Goal: Transaction & Acquisition: Purchase product/service

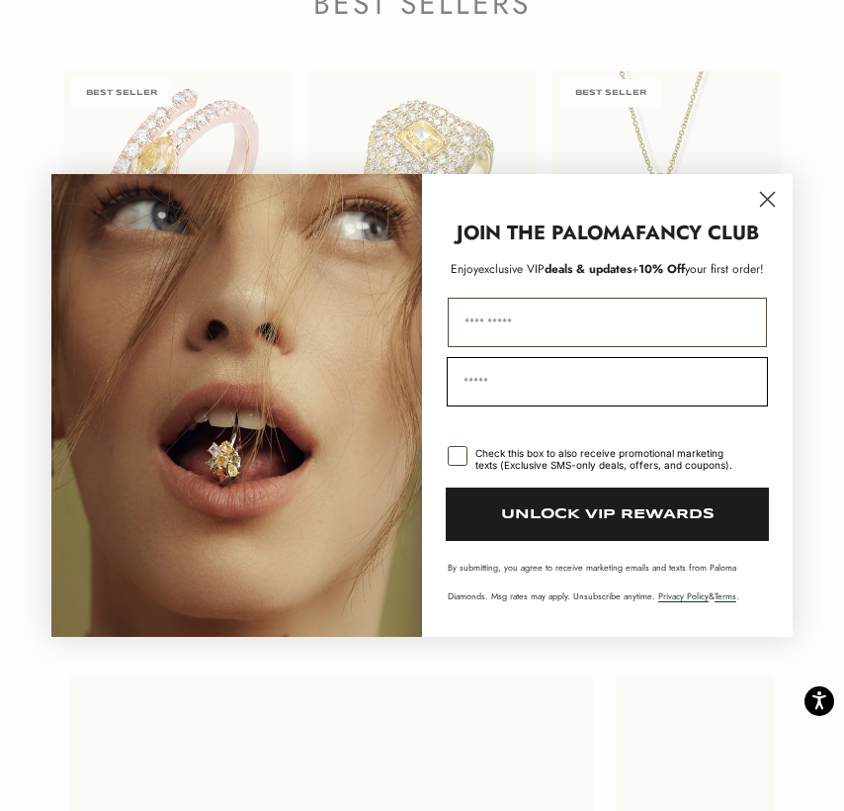
scroll to position [2483, 0]
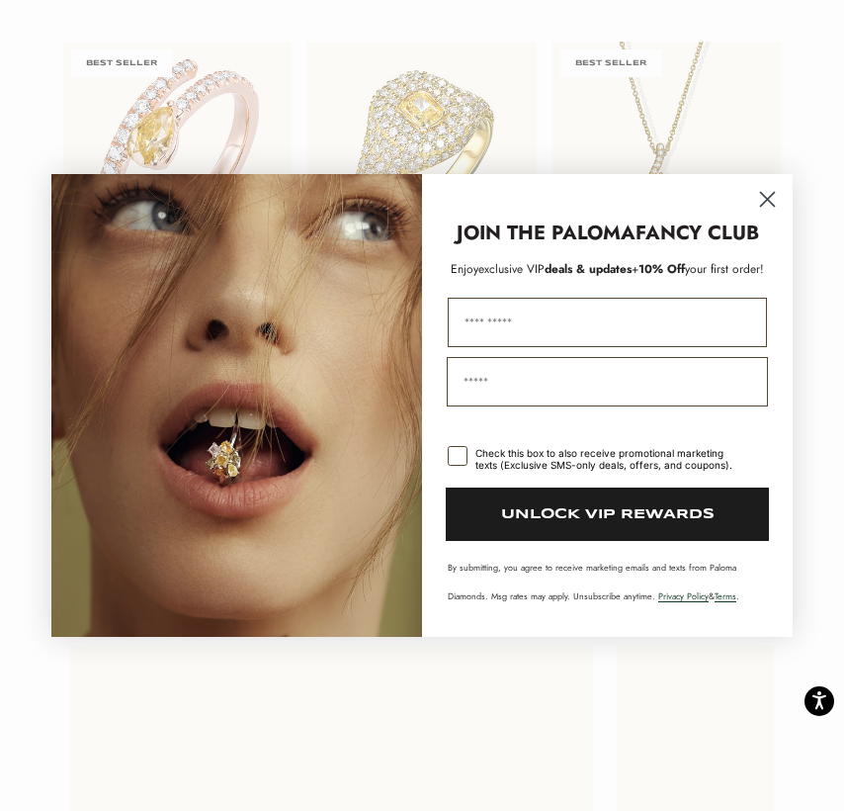
click at [763, 197] on circle "Close dialog" at bounding box center [767, 199] width 33 height 33
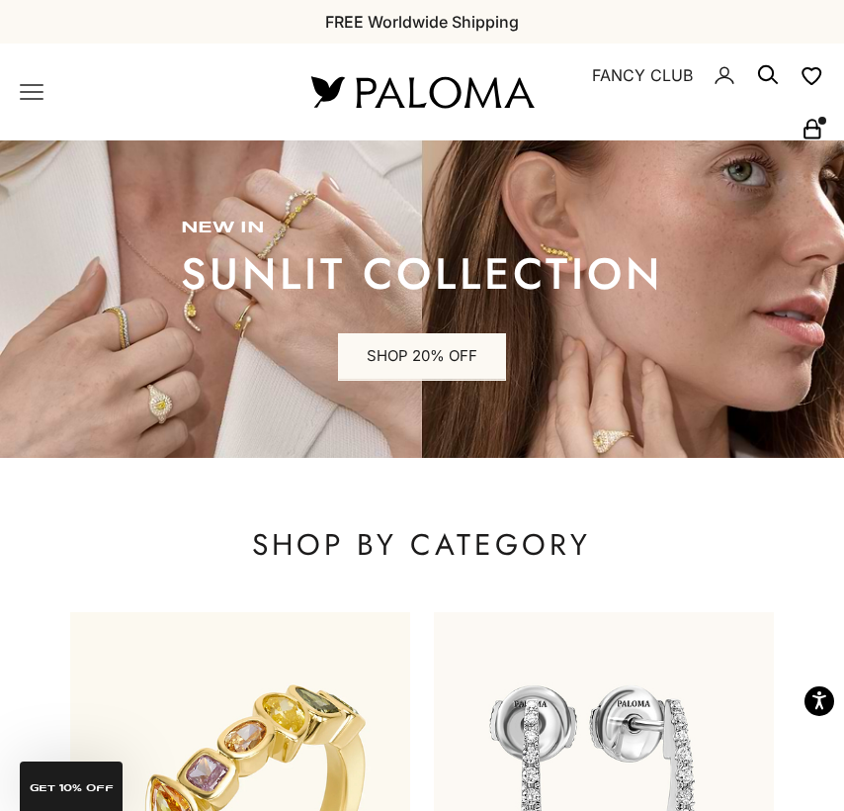
scroll to position [0, 0]
click at [33, 86] on icon "Primary navigation" at bounding box center [32, 92] width 24 height 24
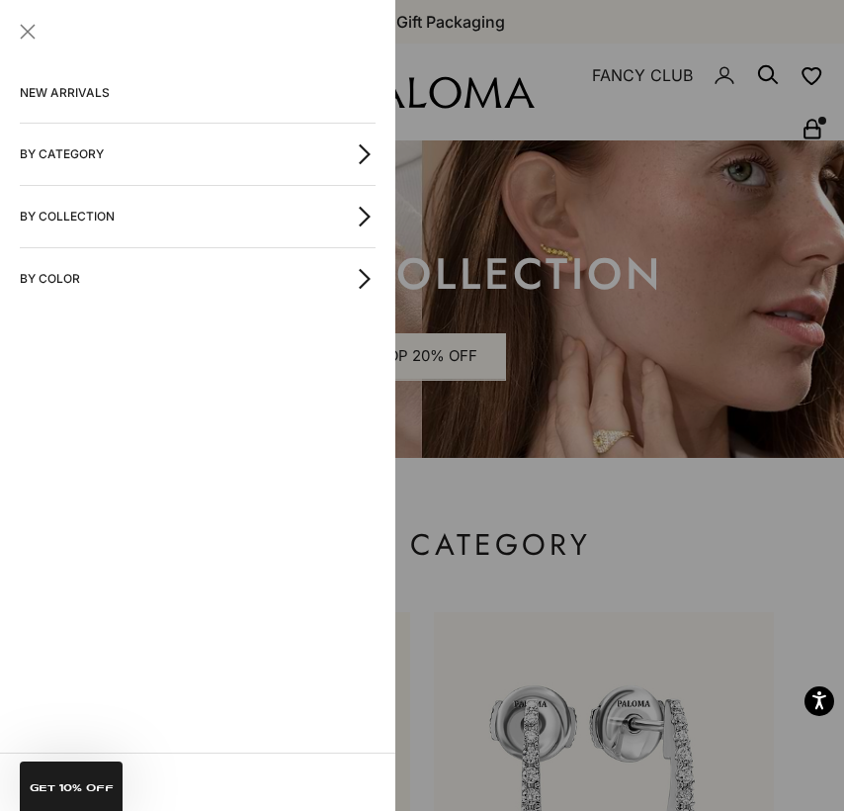
click at [106, 161] on button "By Category" at bounding box center [198, 154] width 356 height 61
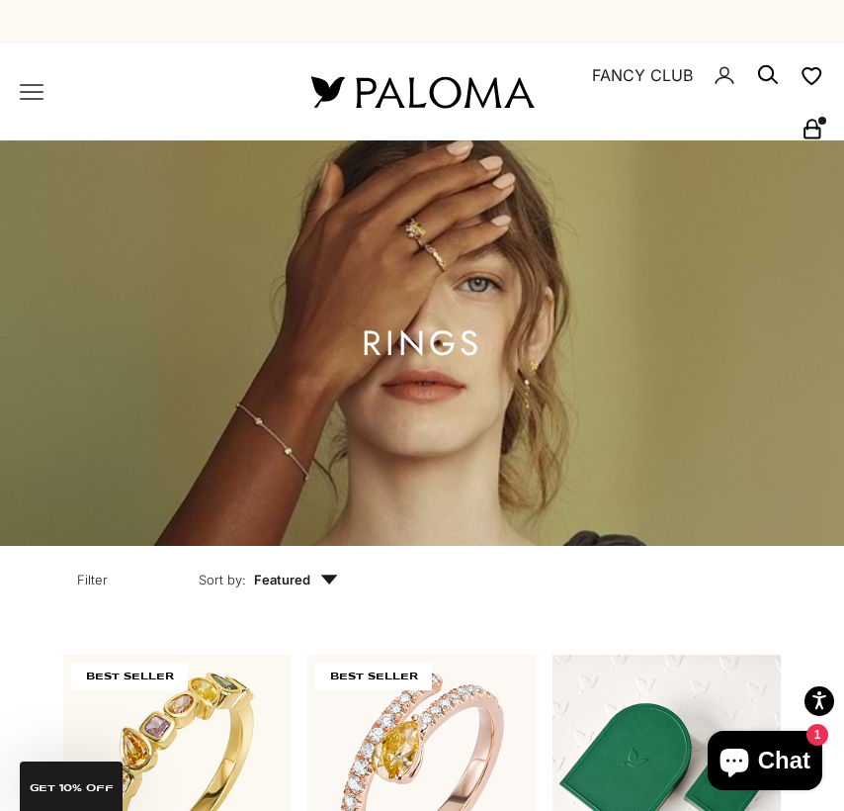
click at [809, 139] on icon "Secondary navigation" at bounding box center [813, 129] width 24 height 24
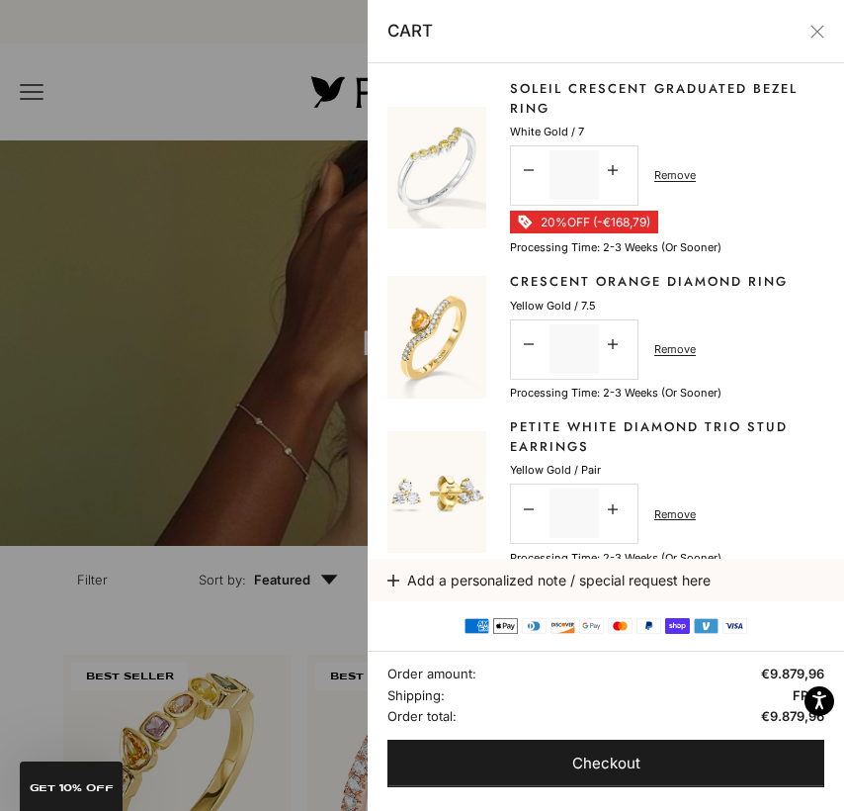
click at [313, 631] on div at bounding box center [422, 405] width 844 height 811
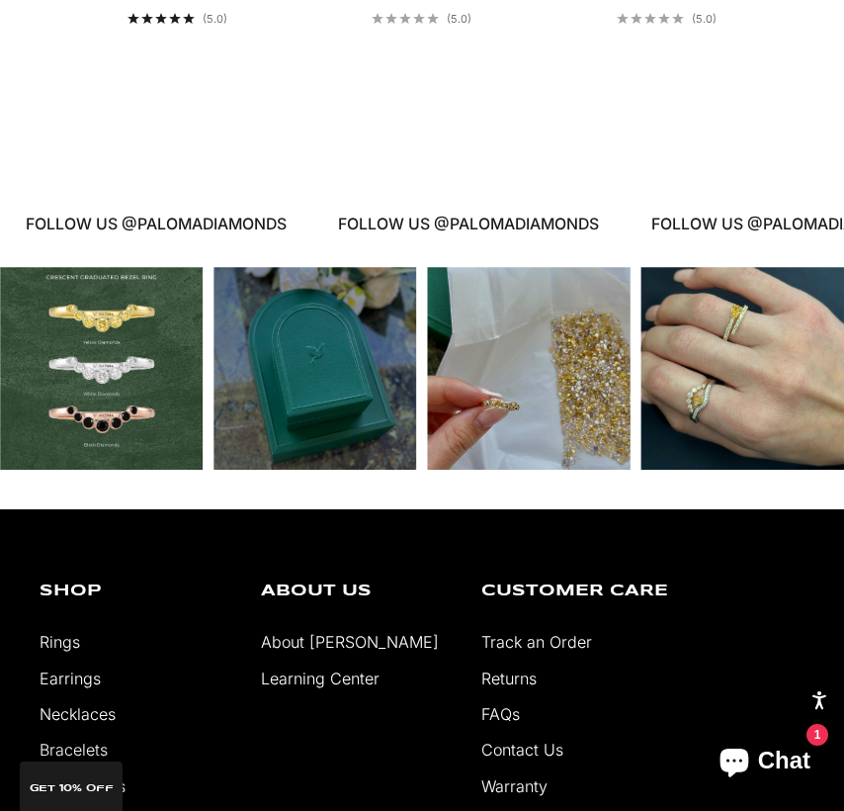
scroll to position [9791, 0]
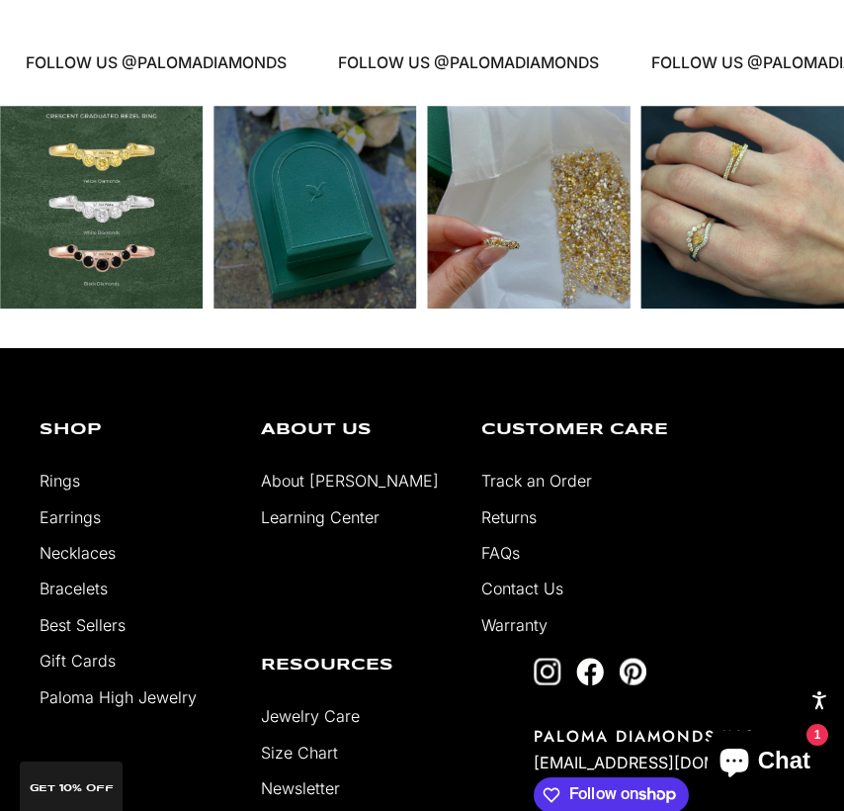
click at [728, 219] on div "Instagram post opens in a popup" at bounding box center [742, 207] width 203 height 203
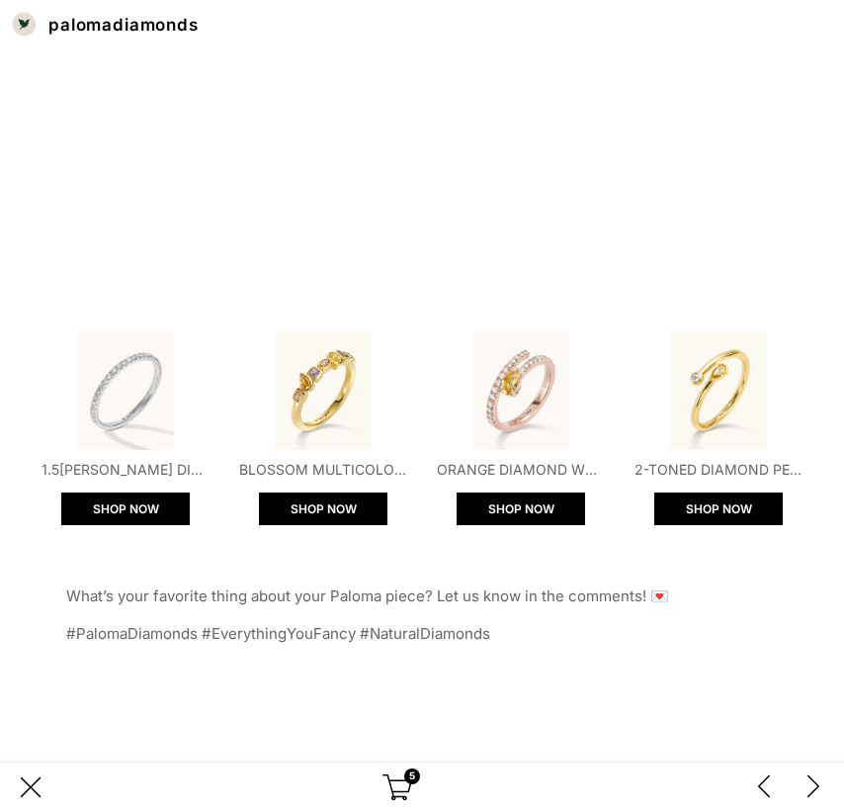
scroll to position [546, 0]
click at [823, 788] on div "next post on @palomadiamonds Instagram profile" at bounding box center [814, 787] width 30 height 30
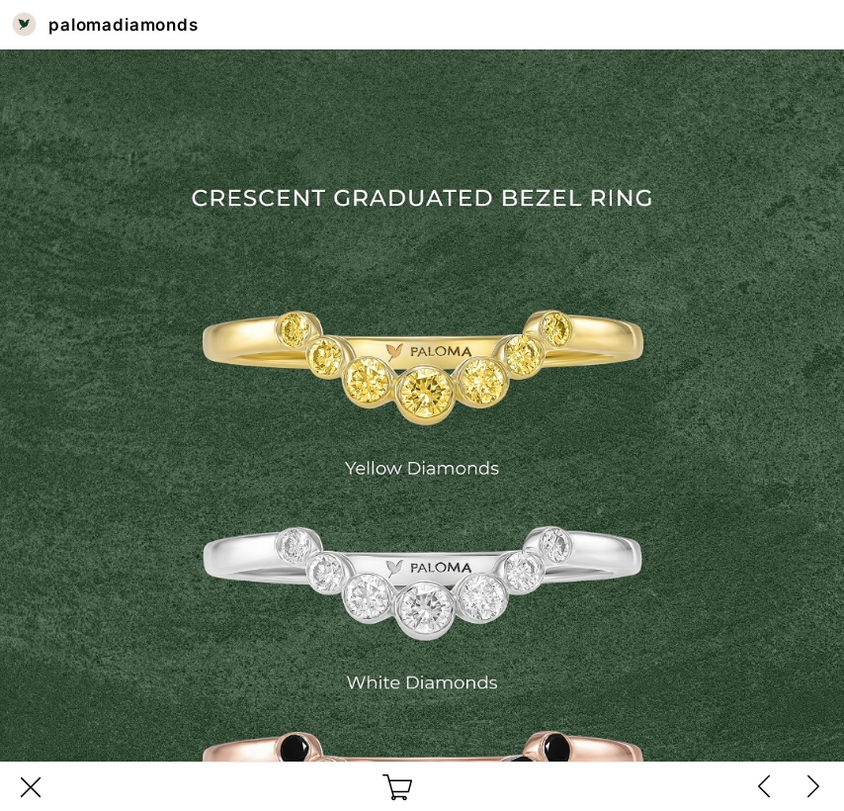
click at [823, 788] on div "next post on @palomadiamonds Instagram profile" at bounding box center [814, 787] width 30 height 30
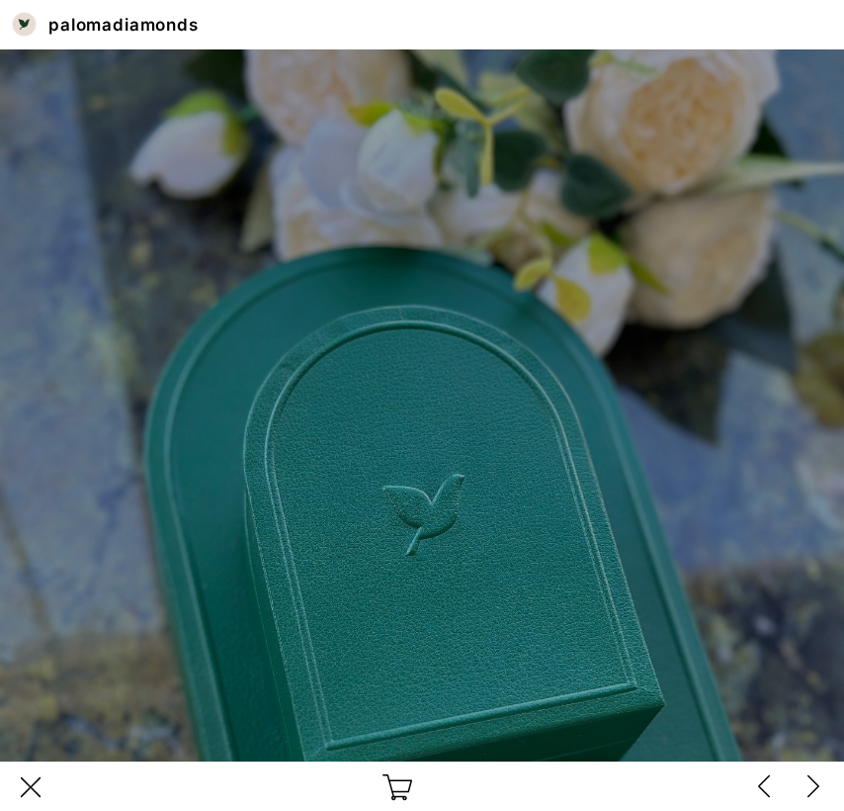
click at [823, 788] on div "next post on @palomadiamonds Instagram profile" at bounding box center [814, 787] width 30 height 30
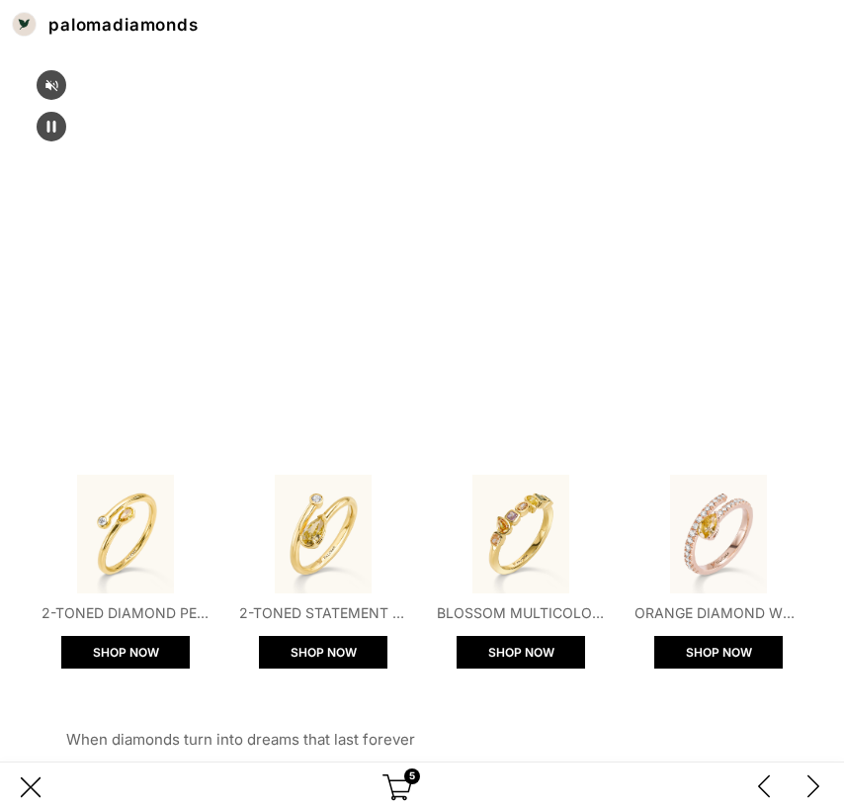
click at [823, 788] on div "next post on @palomadiamonds Instagram profile" at bounding box center [814, 787] width 30 height 30
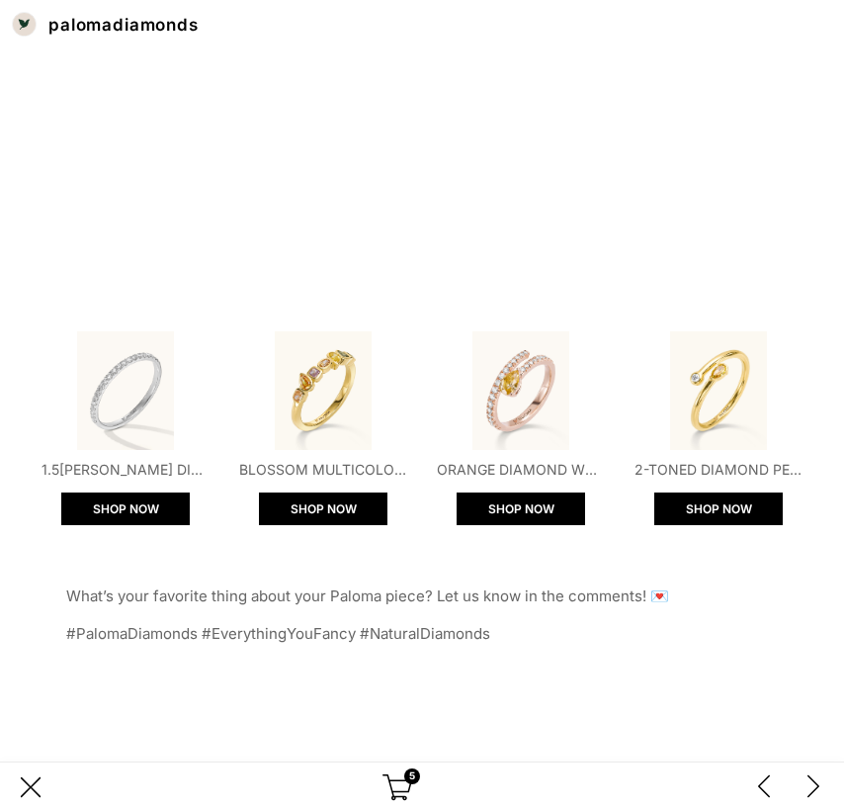
click at [823, 788] on div "next post on @palomadiamonds Instagram profile" at bounding box center [814, 787] width 30 height 30
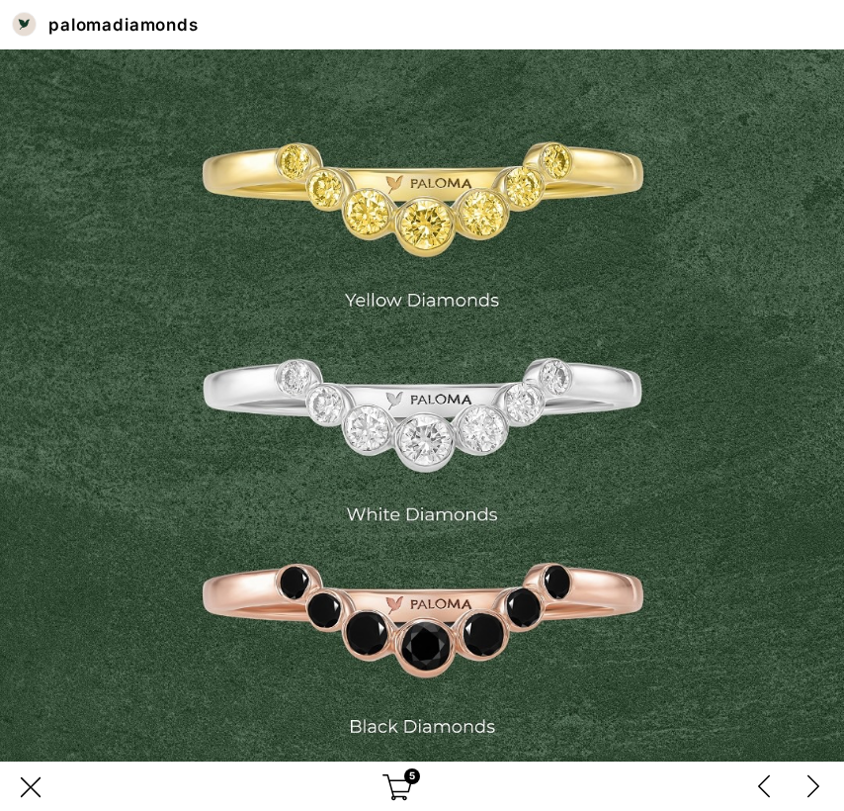
scroll to position [94, 0]
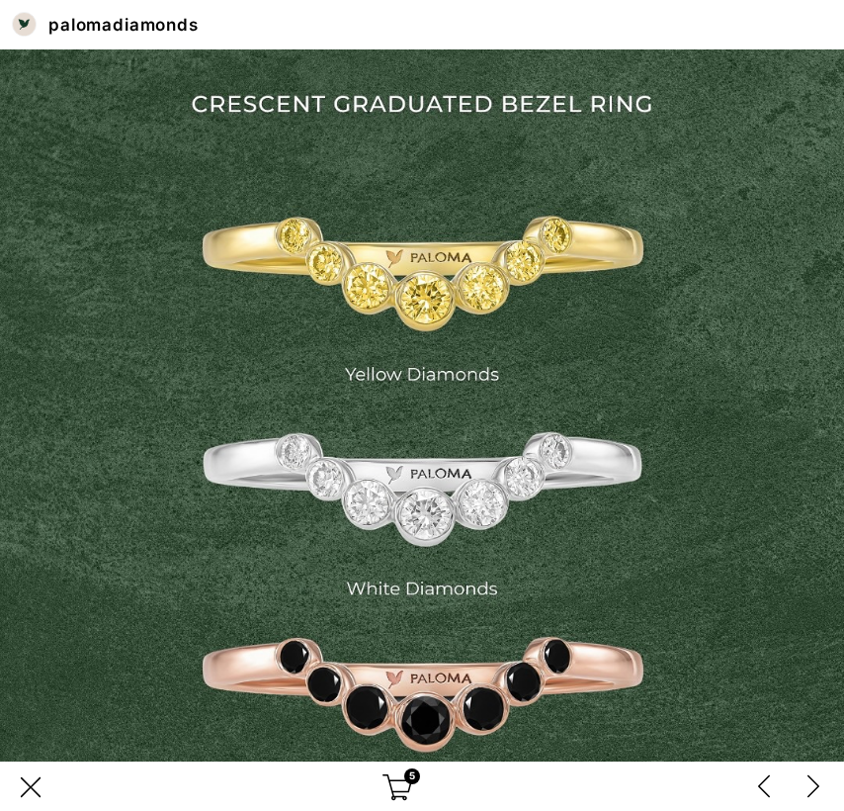
click at [763, 782] on div "previous post on @palomadiamonds Instagram profile" at bounding box center [764, 787] width 30 height 30
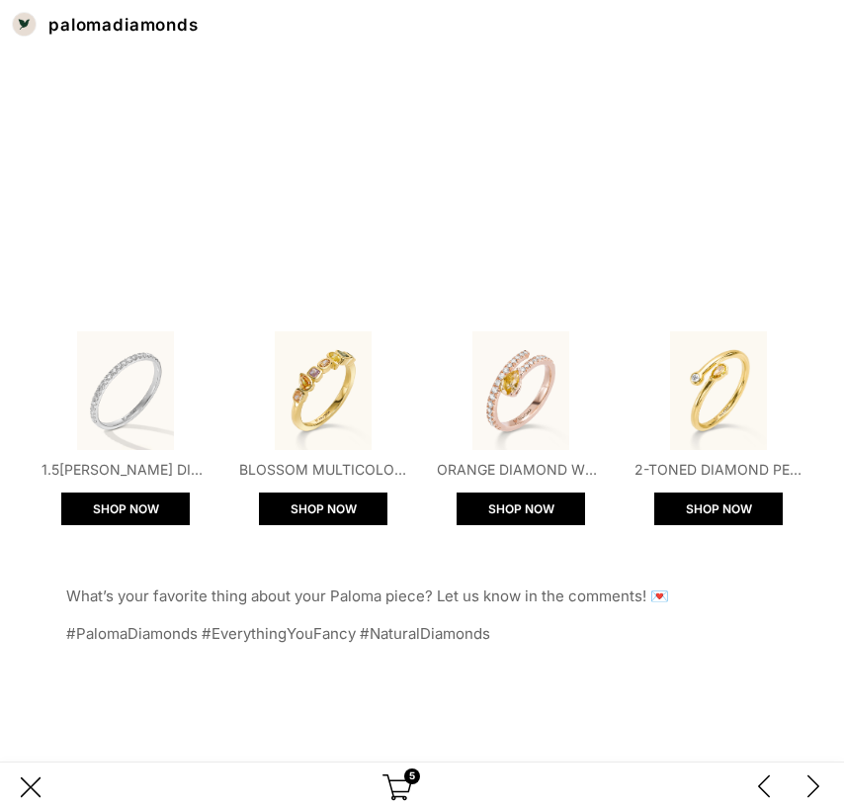
click at [763, 782] on div "previous post on @palomadiamonds Instagram profile" at bounding box center [764, 787] width 30 height 30
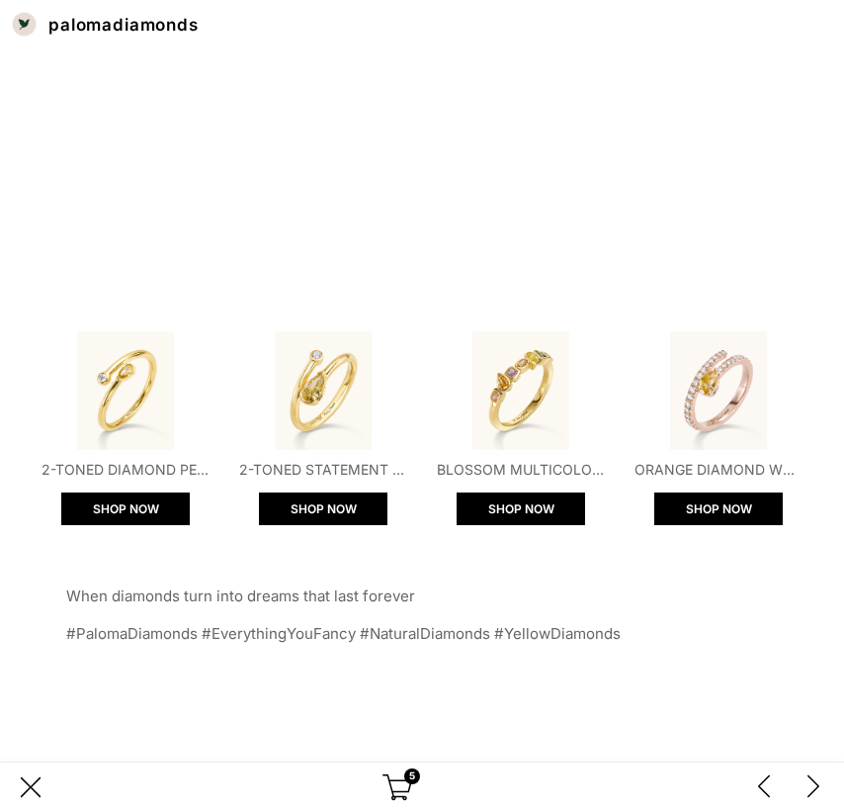
scroll to position [411, 0]
click at [767, 780] on div "previous post on @palomadiamonds Instagram profile" at bounding box center [764, 787] width 30 height 30
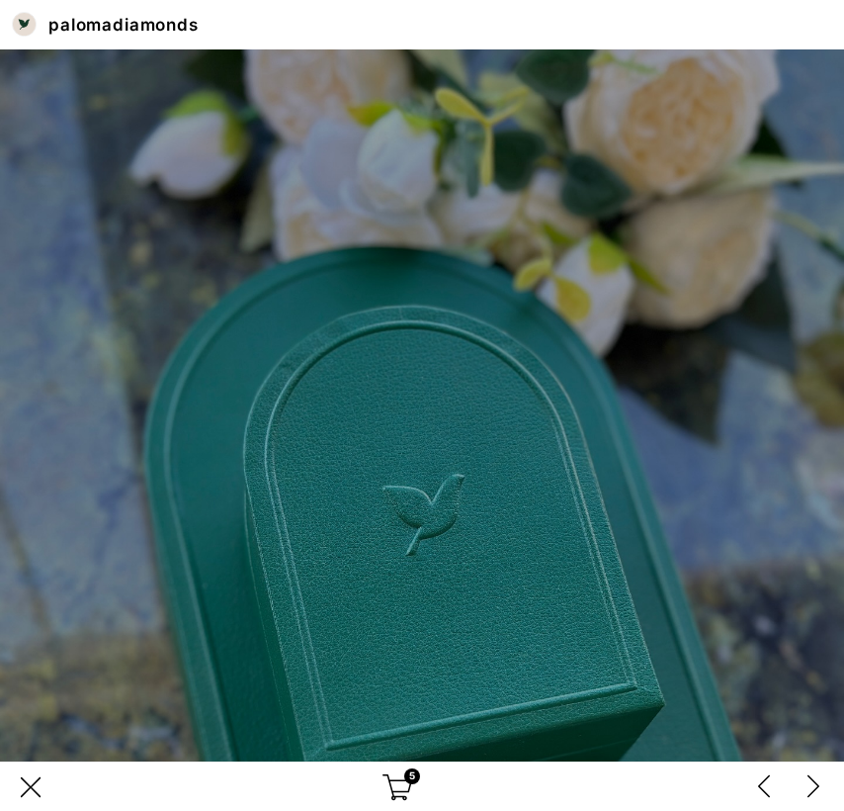
click at [767, 780] on div "previous post on @palomadiamonds Instagram profile" at bounding box center [764, 787] width 30 height 30
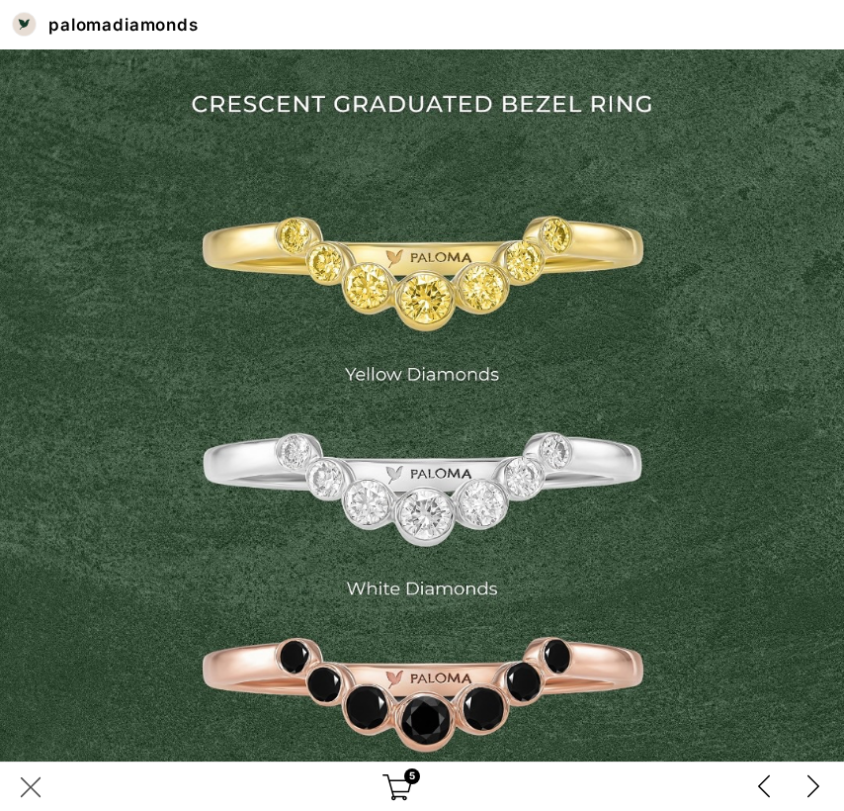
click at [28, 788] on div "close button" at bounding box center [31, 787] width 30 height 30
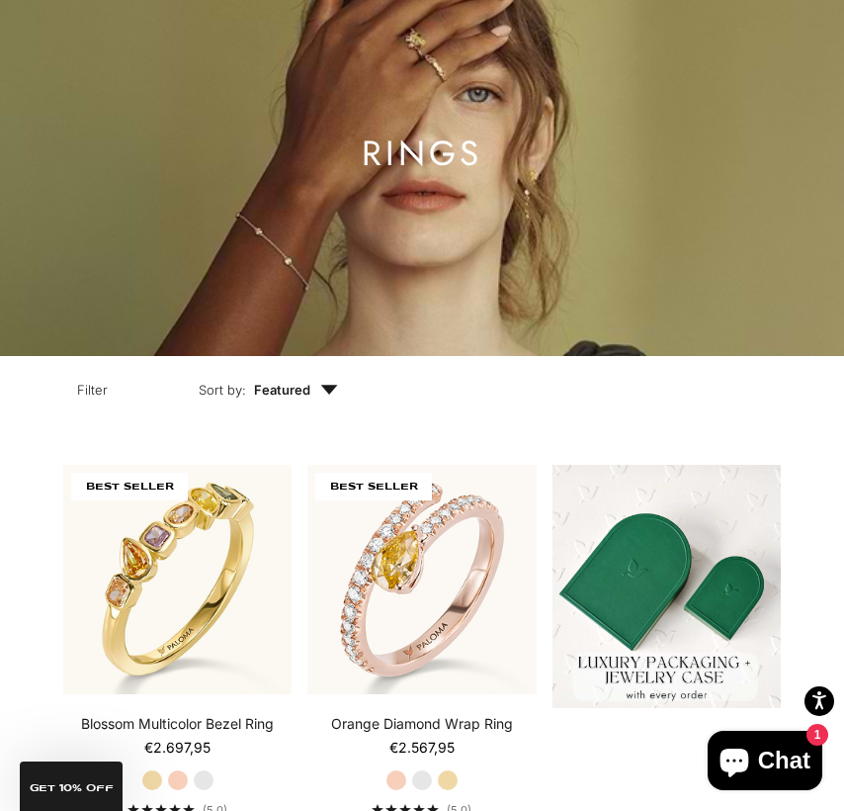
scroll to position [0, 0]
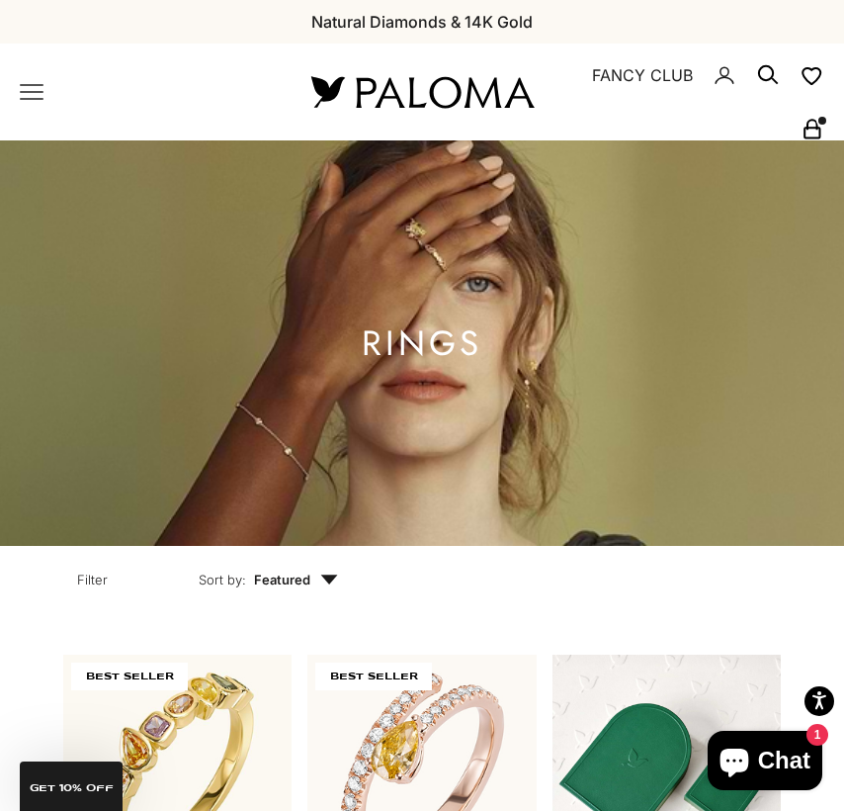
click at [810, 129] on rect "Secondary navigation" at bounding box center [812, 134] width 15 height 10
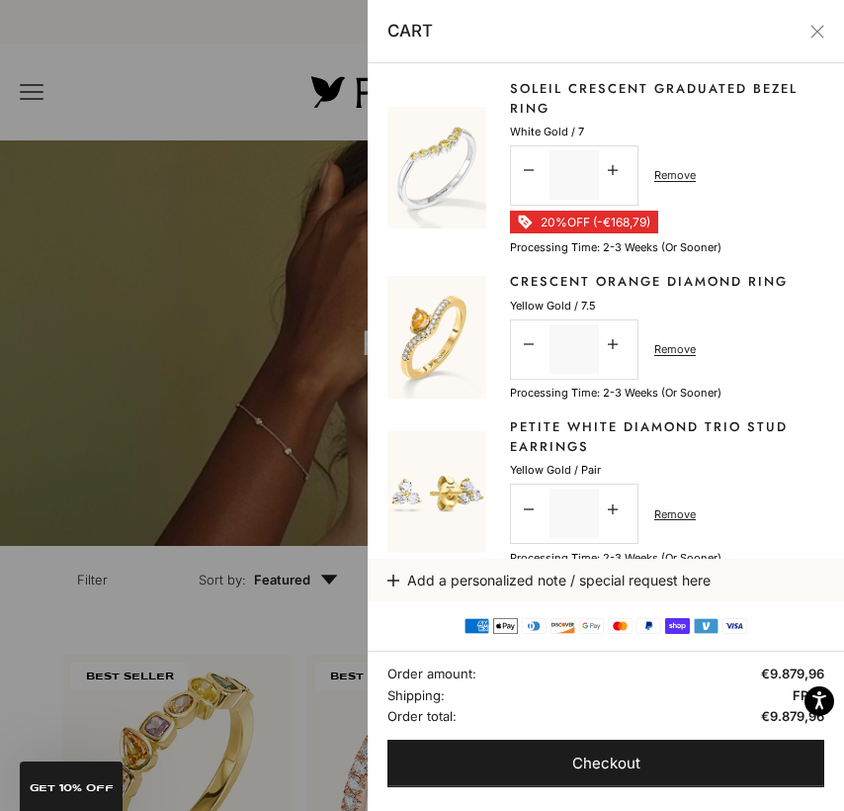
click at [524, 285] on link "Crescent Orange Diamond Ring" at bounding box center [649, 282] width 278 height 20
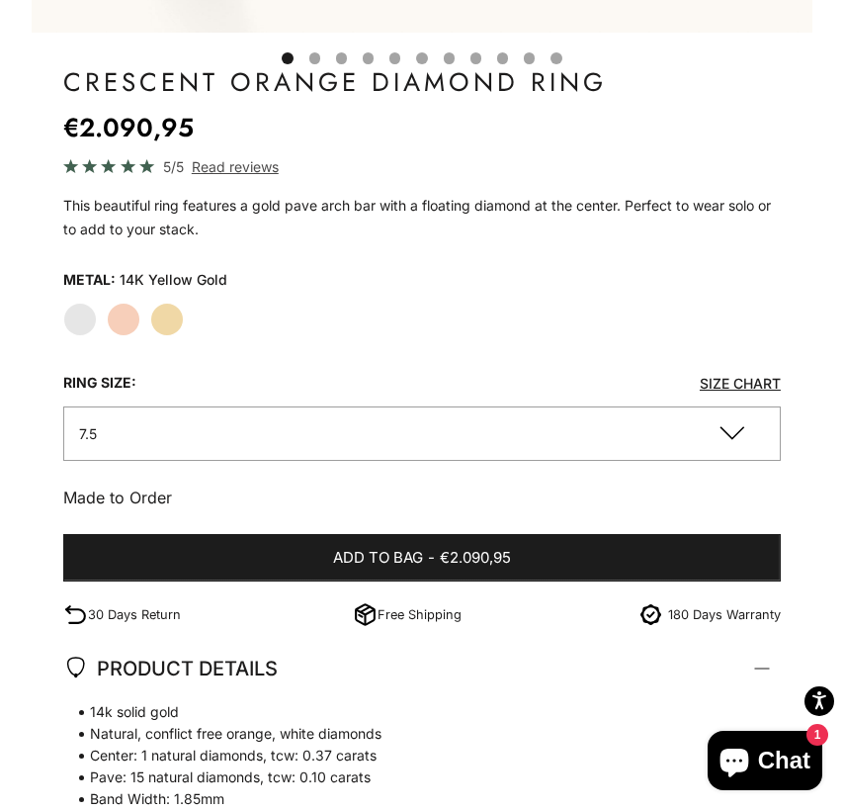
scroll to position [1073, 0]
click at [88, 312] on label "White Gold" at bounding box center [80, 320] width 34 height 34
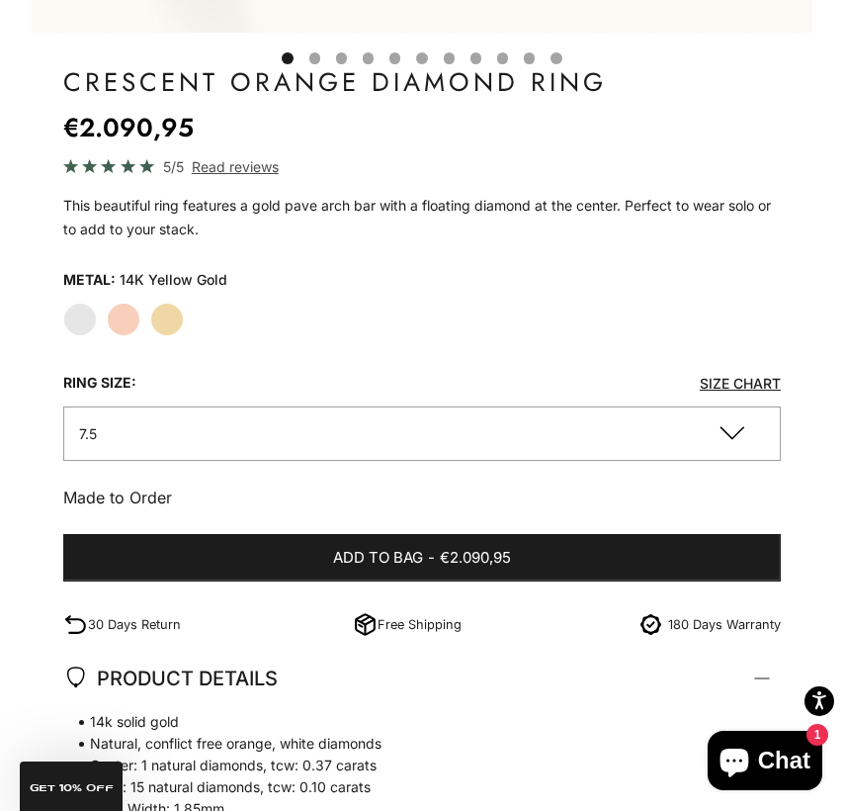
click at [132, 447] on button "7.5" at bounding box center [422, 433] width 718 height 54
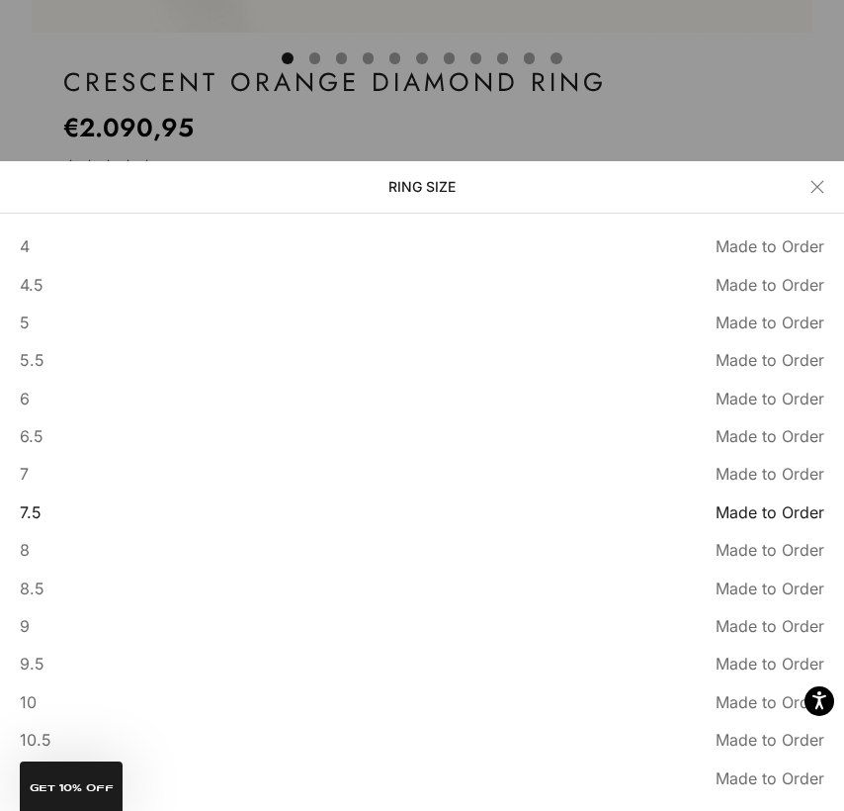
click at [218, 130] on div at bounding box center [422, 405] width 844 height 811
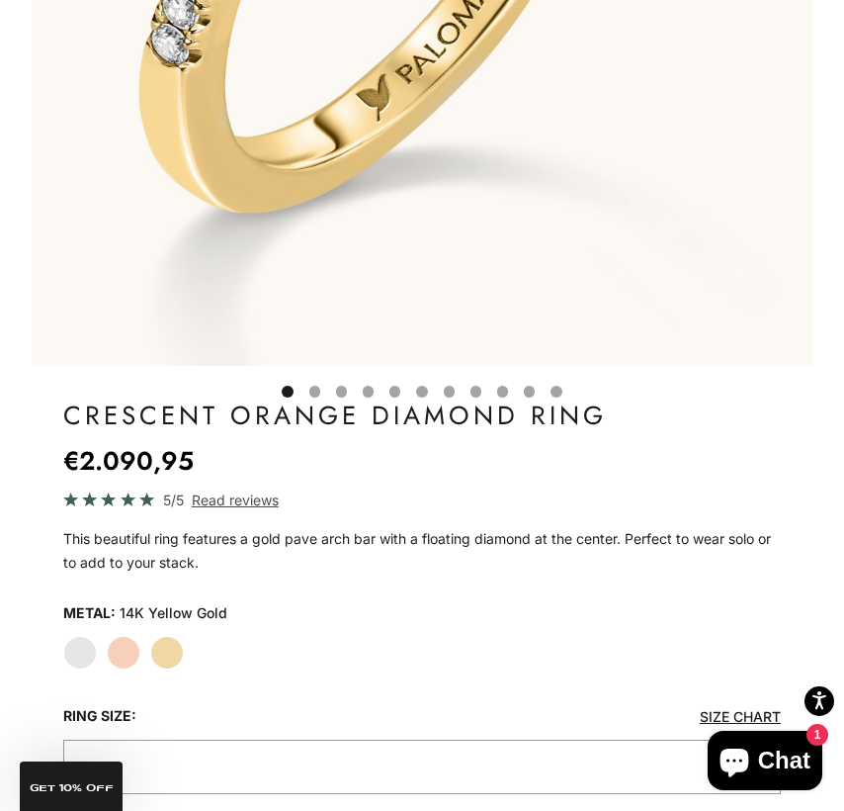
scroll to position [765, 0]
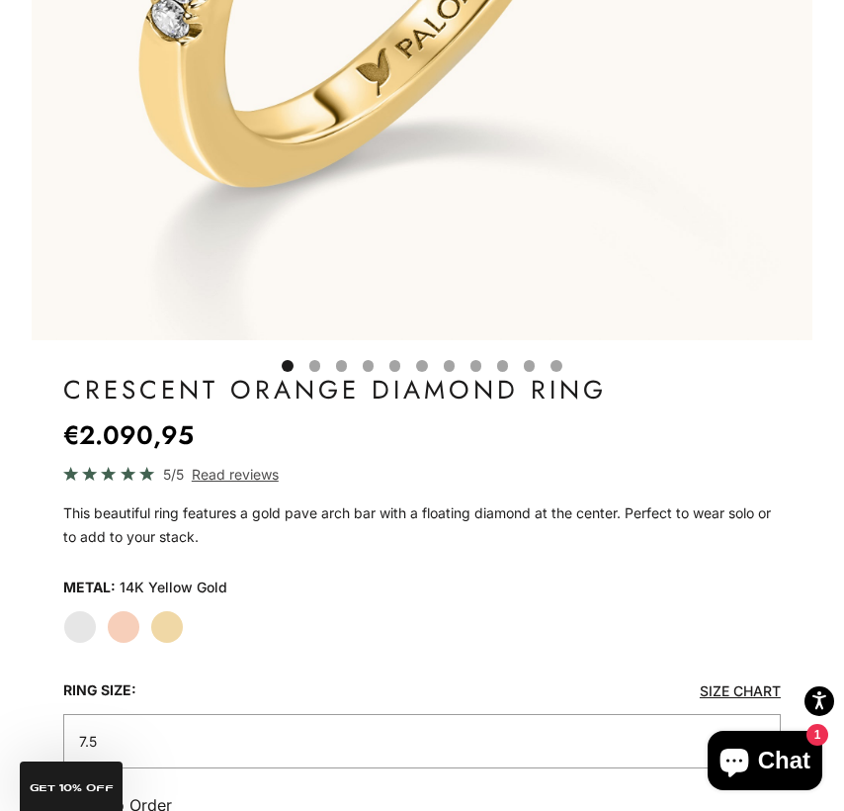
click at [316, 361] on button "Go to item 4" at bounding box center [314, 365] width 11 height 11
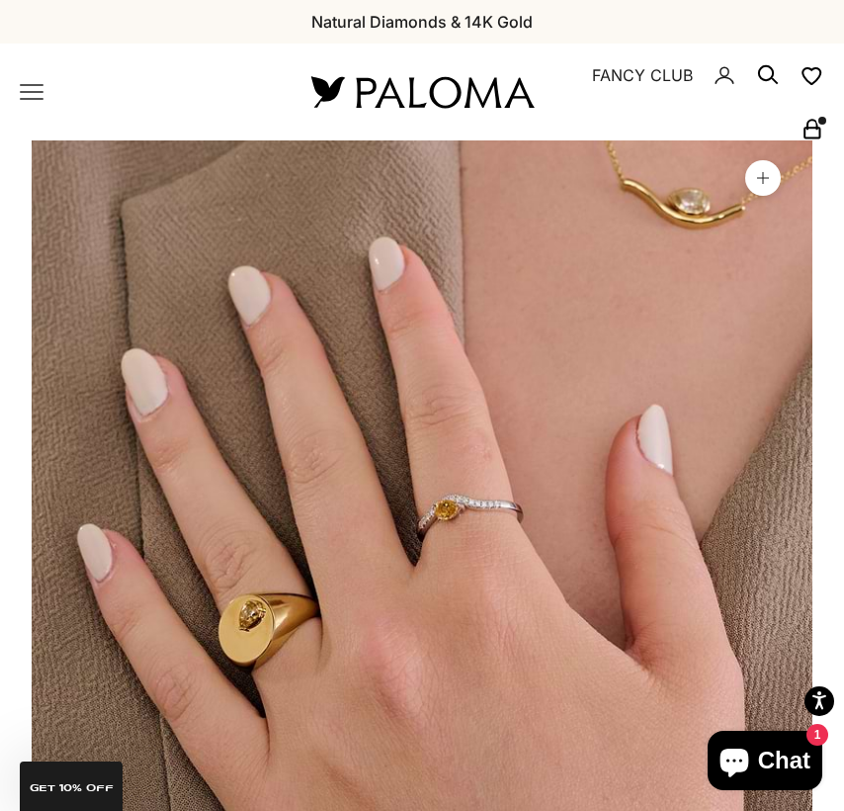
scroll to position [0, 0]
click at [811, 132] on icon "Secondary navigation" at bounding box center [813, 129] width 24 height 24
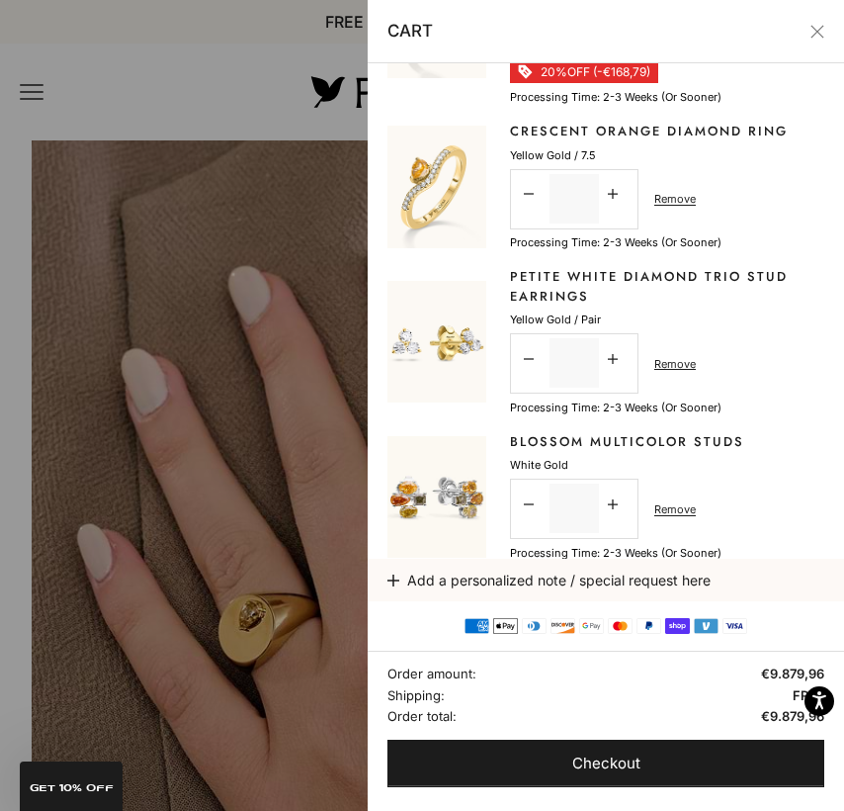
scroll to position [30, 0]
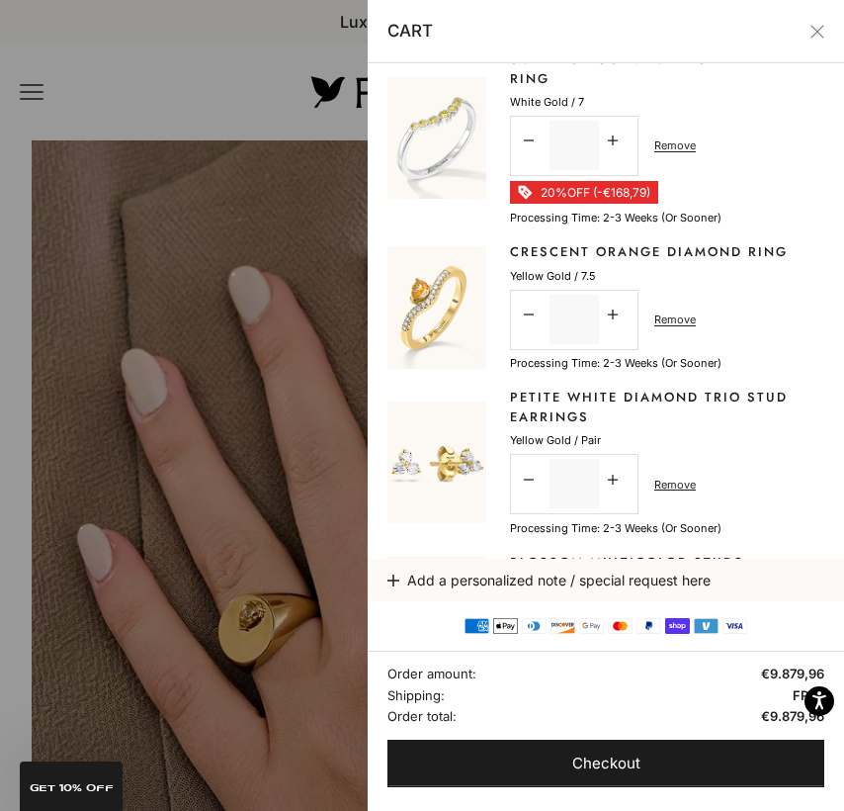
click at [520, 408] on link "Petite White Diamond Trio Stud Earrings" at bounding box center [667, 407] width 314 height 39
click at [509, 411] on line-item "Petite White Diamond Trio Stud Earrings Sale price €333,95 Yellow Gold / Pair D…" at bounding box center [606, 462] width 437 height 149
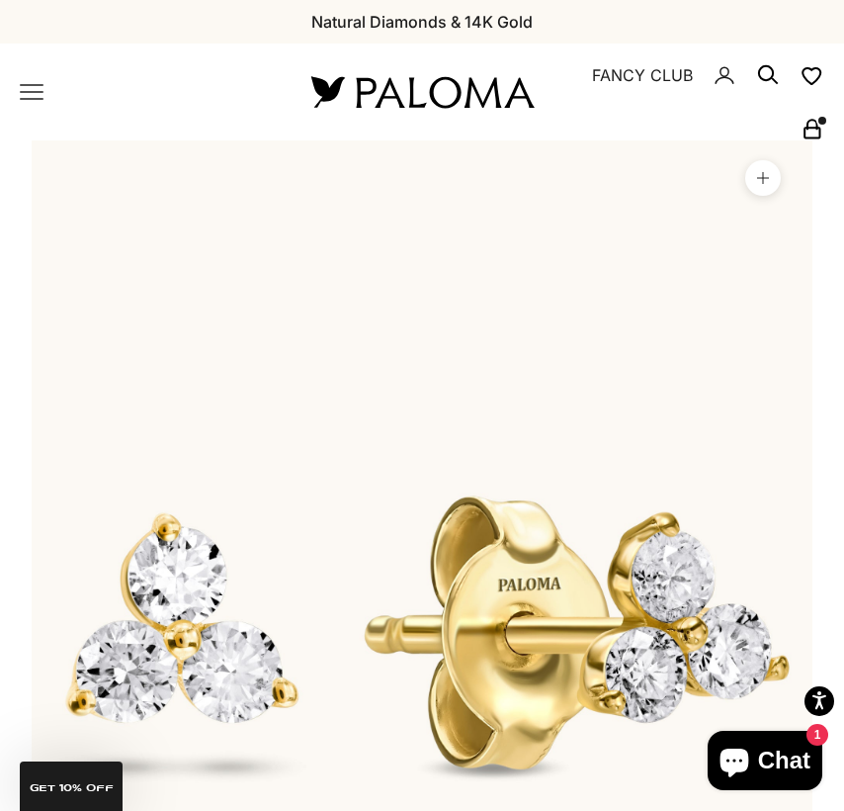
click at [805, 132] on rect "Secondary navigation" at bounding box center [812, 134] width 15 height 10
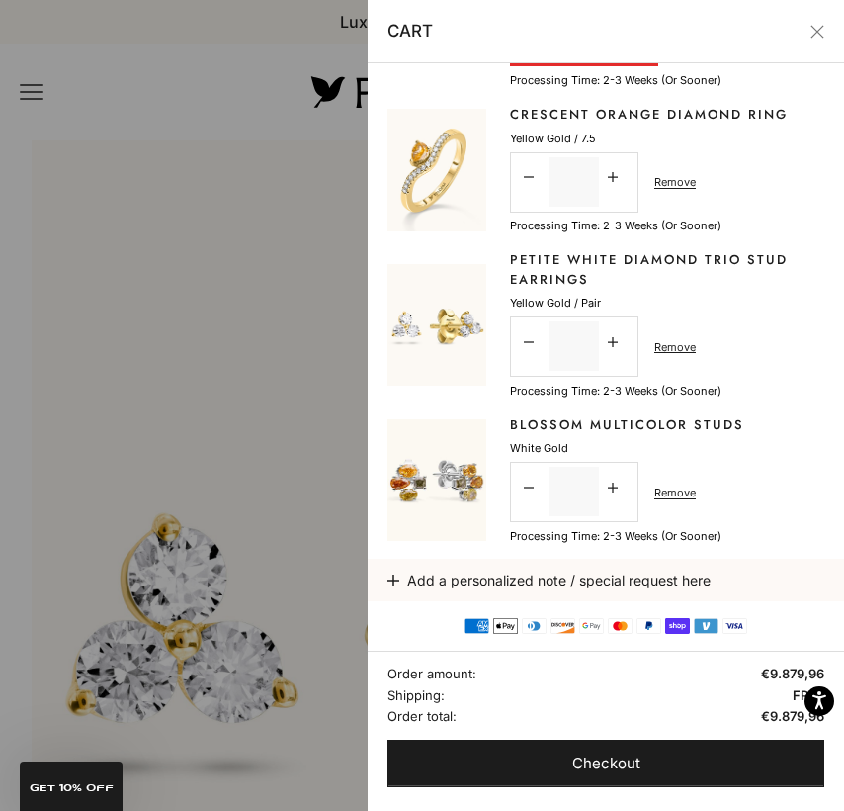
scroll to position [172, 0]
